Goal: Subscribe to service/newsletter

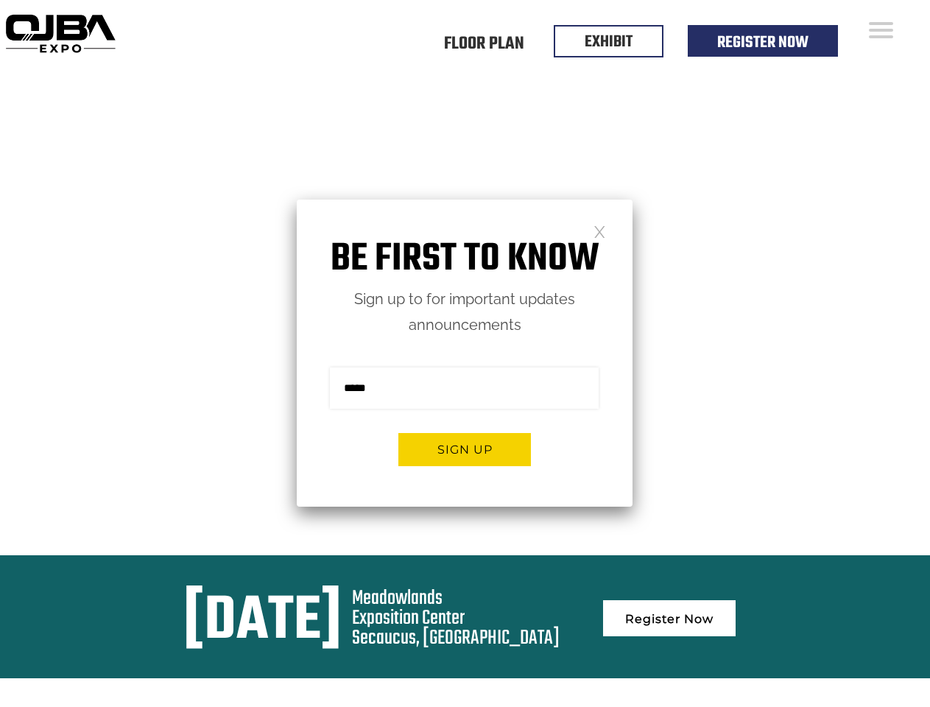
click at [464, 353] on form "Sign me up for the newsletter! ******* Sign up" at bounding box center [465, 422] width 336 height 169
click at [464, 449] on button "Sign up" at bounding box center [464, 449] width 132 height 33
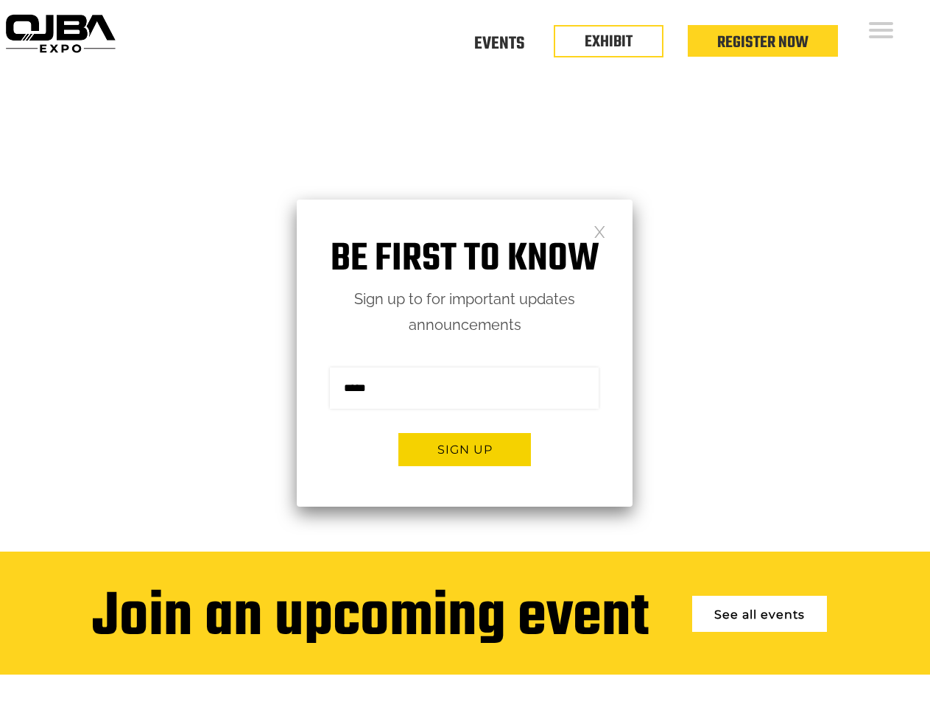
click at [464, 353] on form "Sign me up for the newsletter! ******* Sign up" at bounding box center [465, 422] width 336 height 169
click at [464, 449] on button "Sign up" at bounding box center [464, 449] width 132 height 33
